Goal: Task Accomplishment & Management: Manage account settings

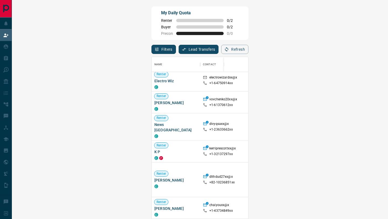
scroll to position [26, 0]
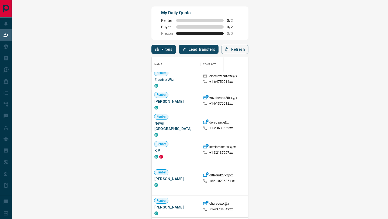
click at [155, 80] on span "Electro Wiz" at bounding box center [176, 79] width 43 height 5
click at [155, 74] on span "Renter" at bounding box center [162, 73] width 14 height 5
click at [155, 75] on span "Renter" at bounding box center [162, 73] width 14 height 5
click at [155, 81] on span "Electro Wiz" at bounding box center [176, 79] width 43 height 5
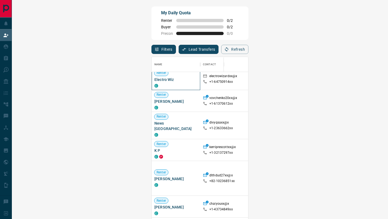
click at [155, 75] on span "Renter" at bounding box center [162, 73] width 14 height 5
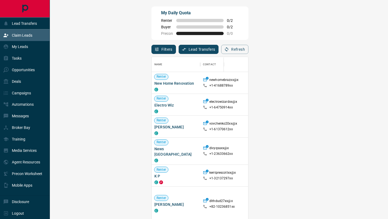
scroll to position [166, 361]
click at [23, 48] on p "My Leads" at bounding box center [20, 47] width 16 height 4
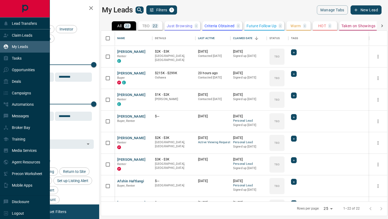
scroll to position [171, 286]
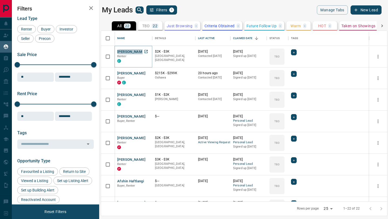
click at [130, 53] on button "[PERSON_NAME]" at bounding box center [131, 51] width 28 height 5
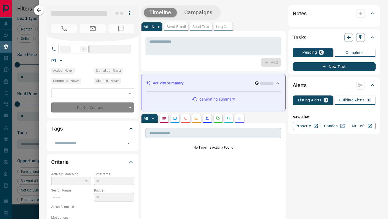
type input "**"
type input "**********"
type input "**"
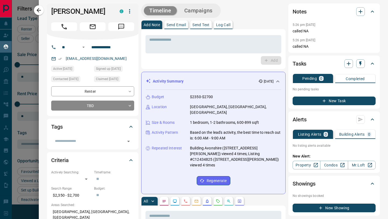
scroll to position [0, 0]
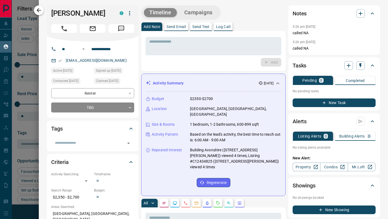
click at [38, 7] on icon "button" at bounding box center [39, 10] width 6 height 6
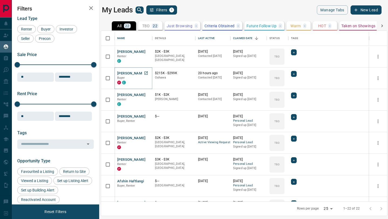
click at [126, 74] on button "[PERSON_NAME]" at bounding box center [131, 73] width 28 height 5
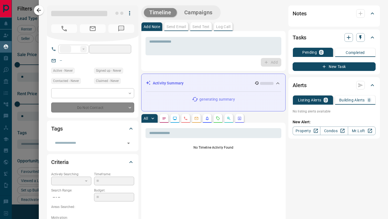
type input "**"
type input "**********"
type input "**"
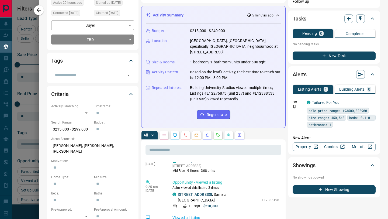
scroll to position [184, 0]
click at [41, 10] on icon "button" at bounding box center [39, 10] width 4 height 4
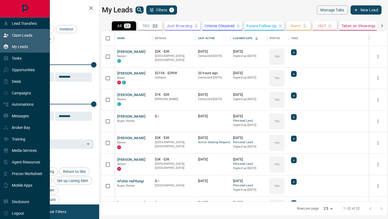
click at [41, 34] on div "Claim Leads" at bounding box center [25, 35] width 50 height 12
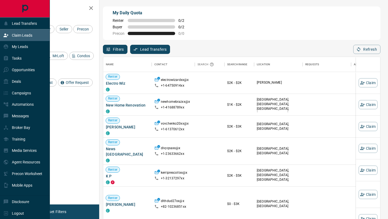
click at [29, 37] on p "Claim Leads" at bounding box center [22, 35] width 21 height 4
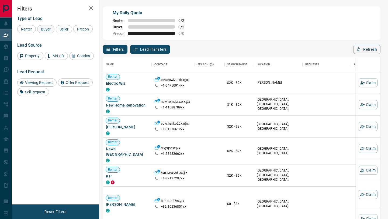
click at [45, 29] on span "Buyer" at bounding box center [45, 29] width 13 height 4
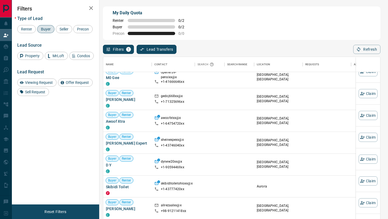
scroll to position [165, 0]
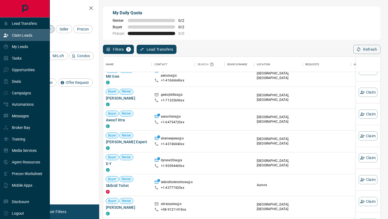
click at [16, 34] on p "Claim Leads" at bounding box center [22, 35] width 21 height 4
click at [19, 48] on p "My Leads" at bounding box center [20, 47] width 16 height 4
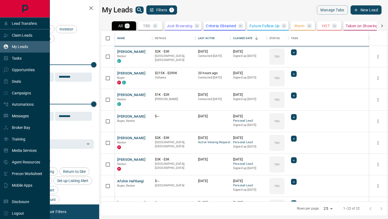
scroll to position [171, 286]
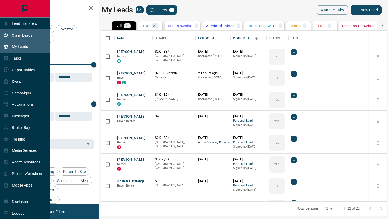
click at [23, 37] on p "Claim Leads" at bounding box center [22, 35] width 21 height 4
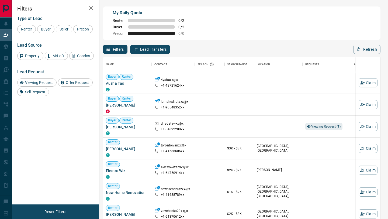
scroll to position [166, 277]
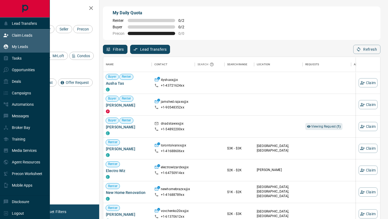
click at [23, 47] on p "My Leads" at bounding box center [20, 47] width 16 height 4
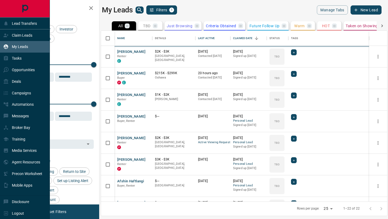
scroll to position [171, 286]
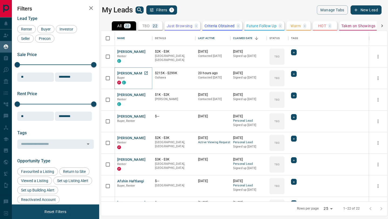
click at [124, 74] on button "[PERSON_NAME]" at bounding box center [131, 73] width 28 height 5
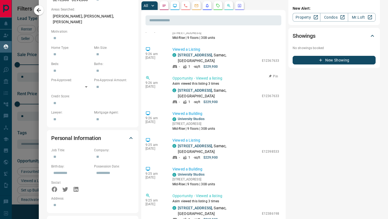
scroll to position [38, 0]
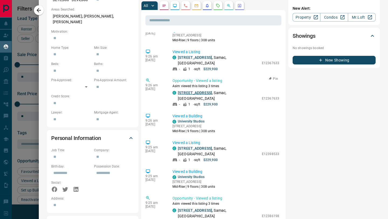
click at [195, 91] on link "[STREET_ADDRESS]" at bounding box center [195, 93] width 34 height 4
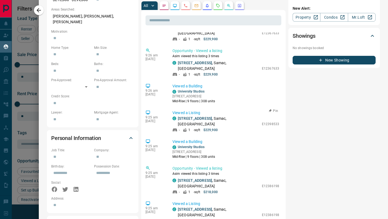
scroll to position [71, 0]
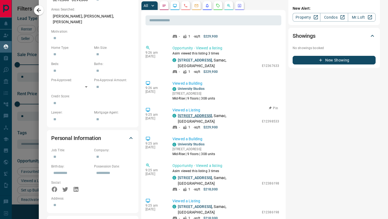
click at [194, 114] on link "[STREET_ADDRESS]" at bounding box center [195, 116] width 34 height 4
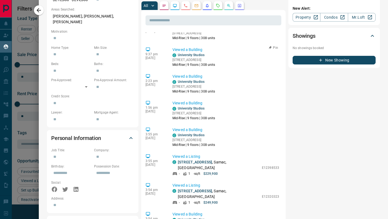
scroll to position [369, 0]
click at [39, 13] on icon "button" at bounding box center [39, 10] width 6 height 6
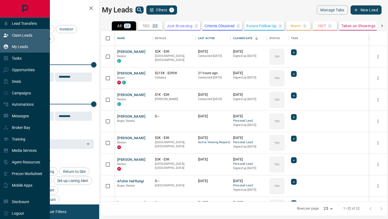
click at [16, 36] on p "Claim Leads" at bounding box center [22, 35] width 21 height 4
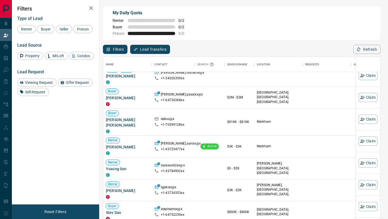
scroll to position [4, 0]
